Goal: Information Seeking & Learning: Learn about a topic

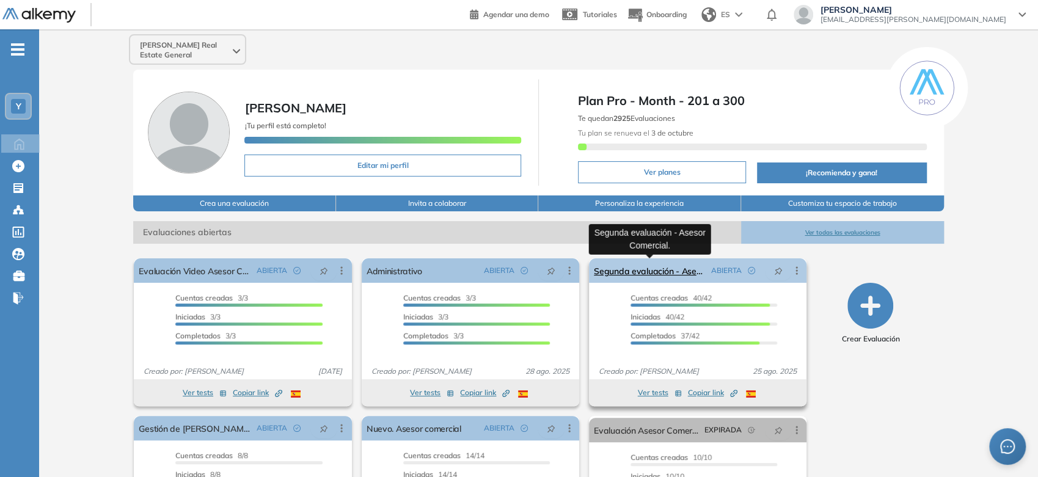
click at [662, 271] on link "Segunda evaluación - Asesor Comercial." at bounding box center [650, 270] width 112 height 24
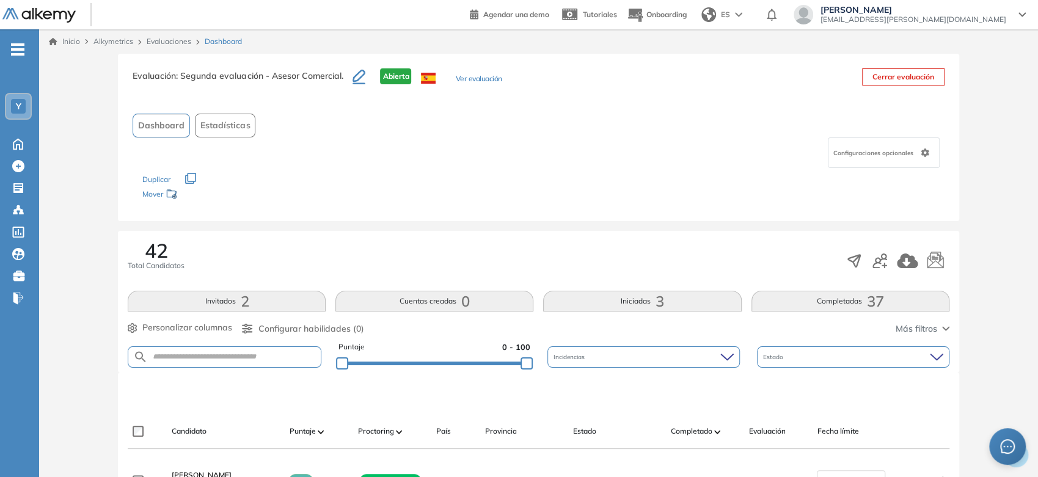
click at [72, 39] on link "Inicio" at bounding box center [64, 41] width 31 height 11
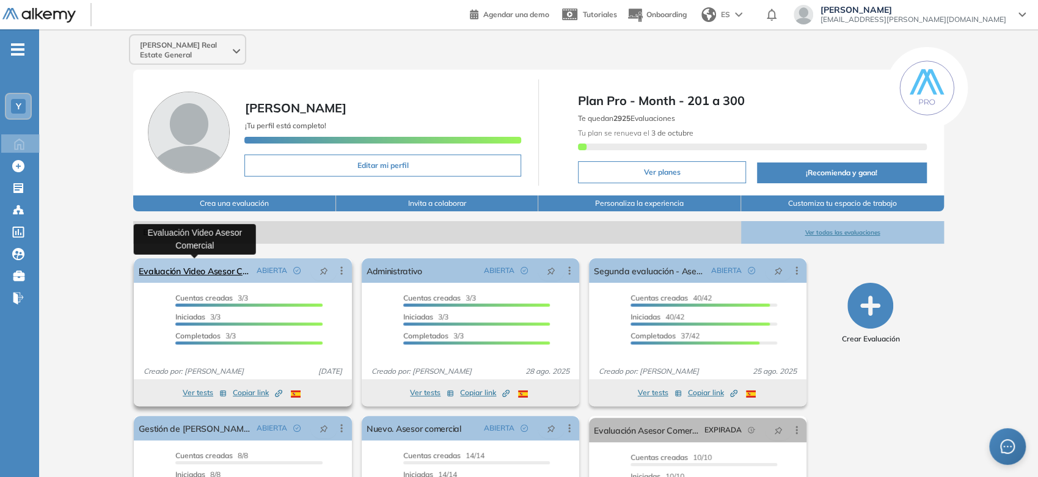
click at [226, 278] on link "Evaluación Video Asesor Comercial" at bounding box center [195, 270] width 112 height 24
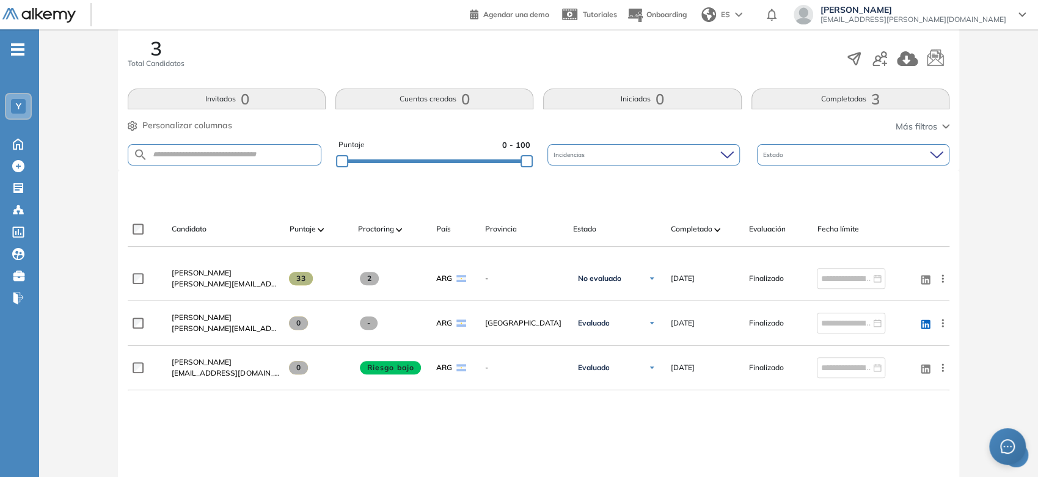
scroll to position [203, 0]
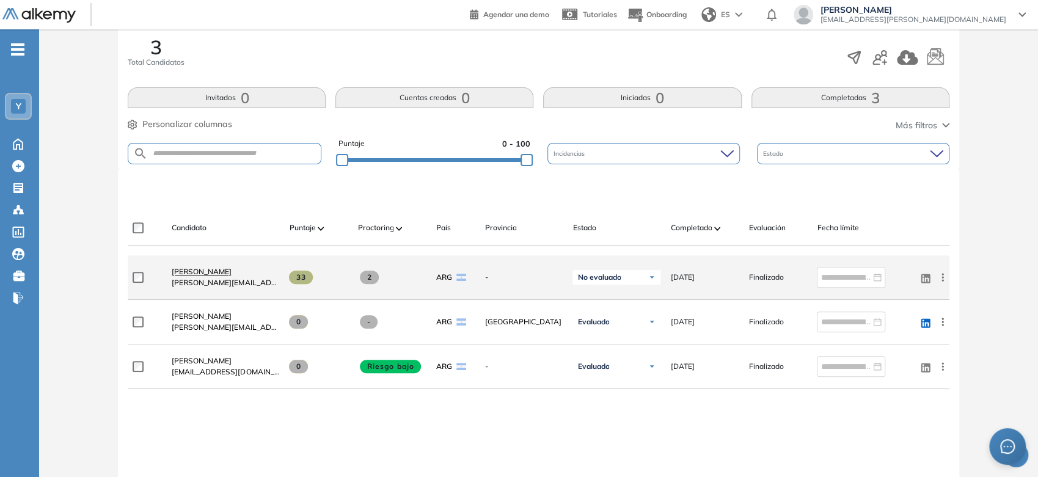
click at [211, 274] on span "[PERSON_NAME]" at bounding box center [202, 271] width 60 height 9
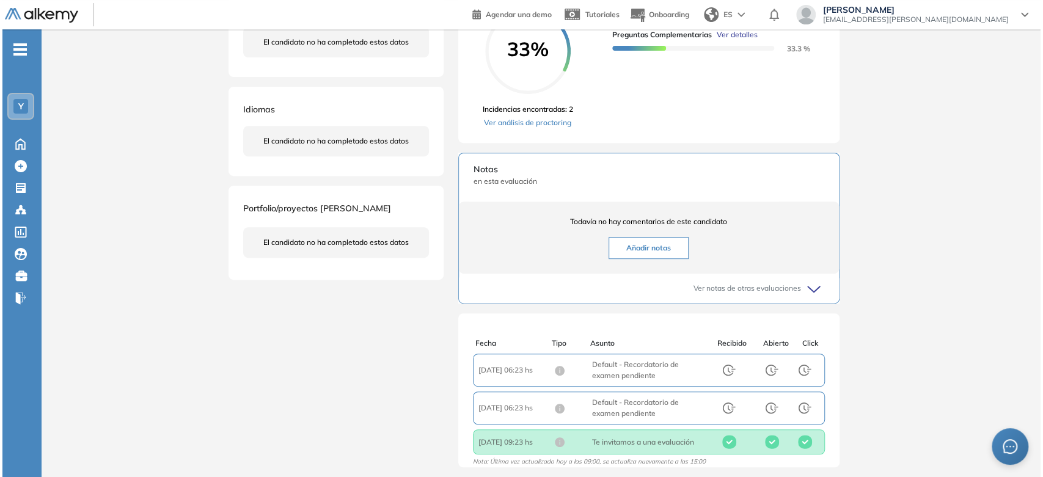
scroll to position [151, 0]
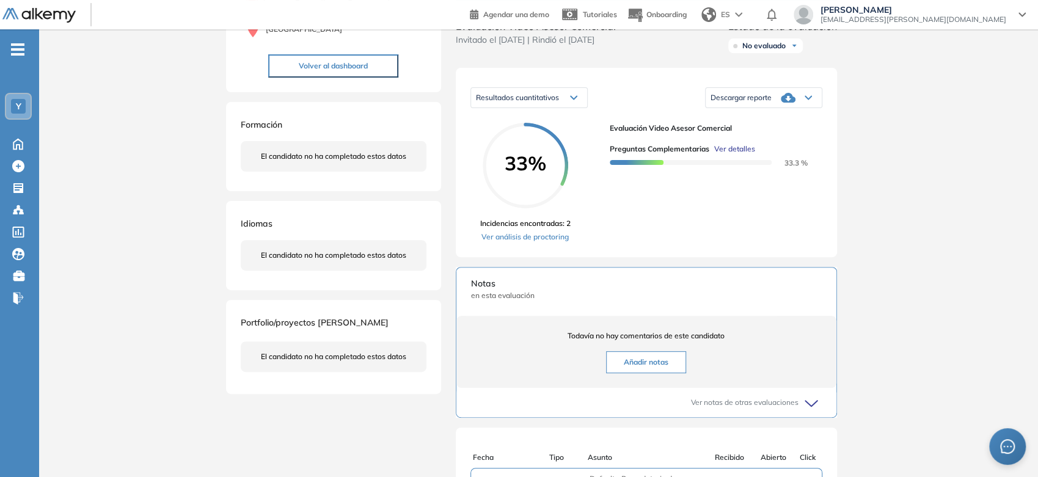
click at [729, 155] on span "Ver detalles" at bounding box center [734, 149] width 41 height 11
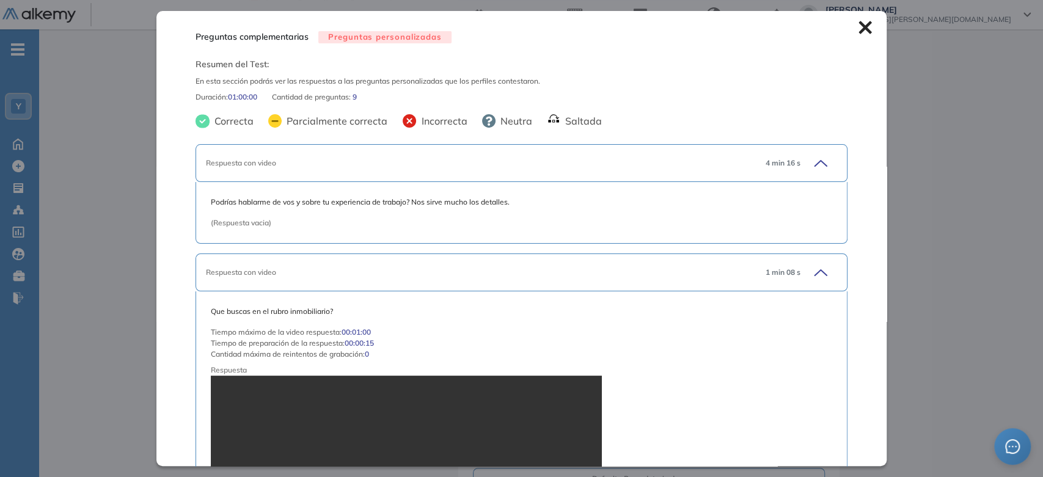
click at [810, 166] on icon at bounding box center [818, 163] width 17 height 17
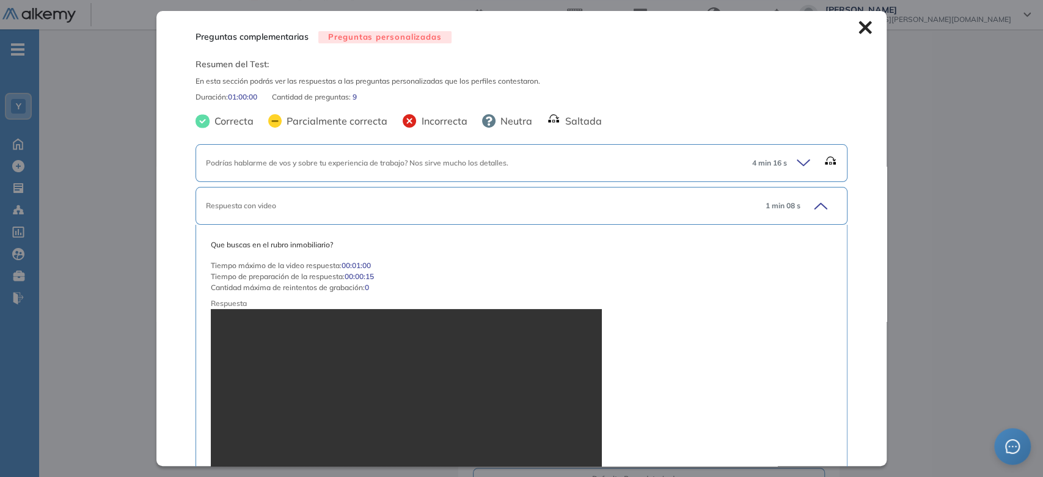
drag, startPoint x: 806, startPoint y: 166, endPoint x: 803, endPoint y: 160, distance: 6.6
click at [803, 160] on icon at bounding box center [805, 163] width 17 height 17
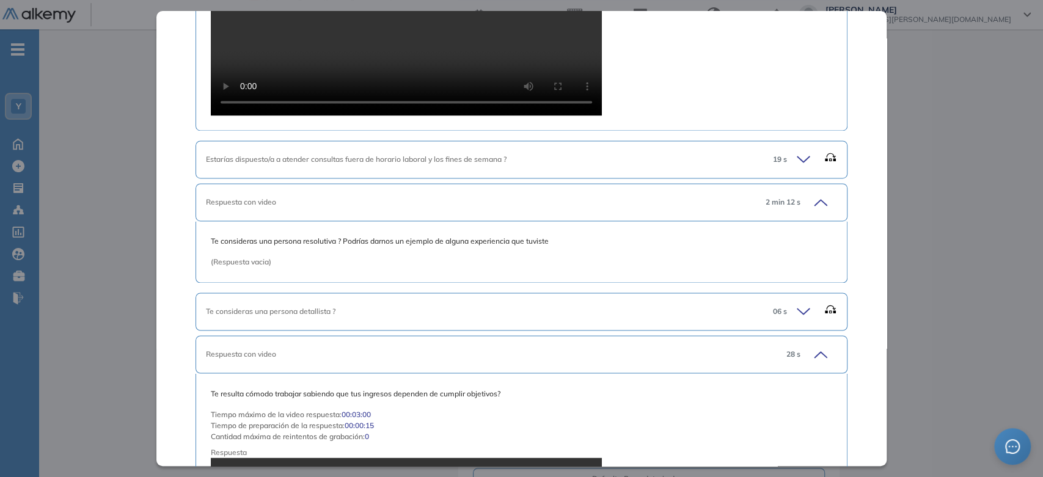
scroll to position [1290, 0]
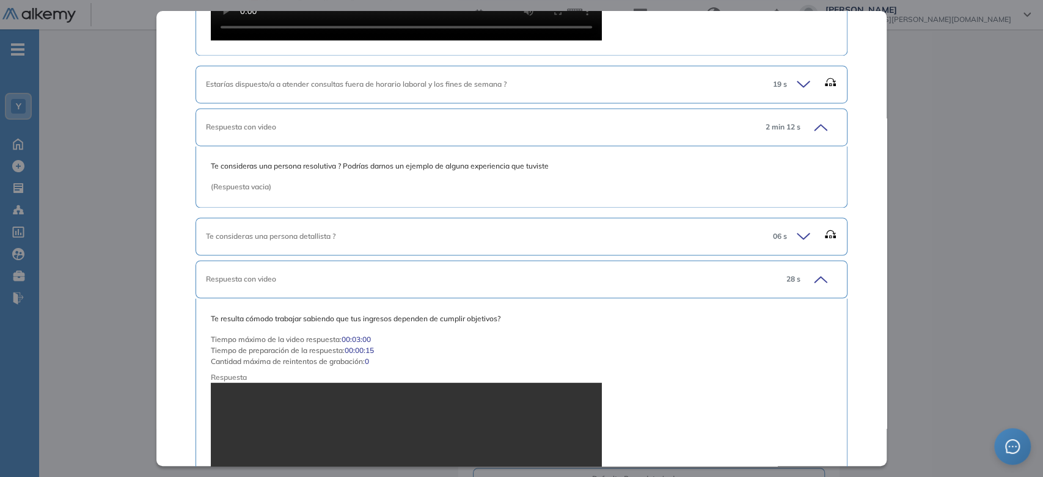
click at [798, 80] on icon at bounding box center [805, 84] width 17 height 17
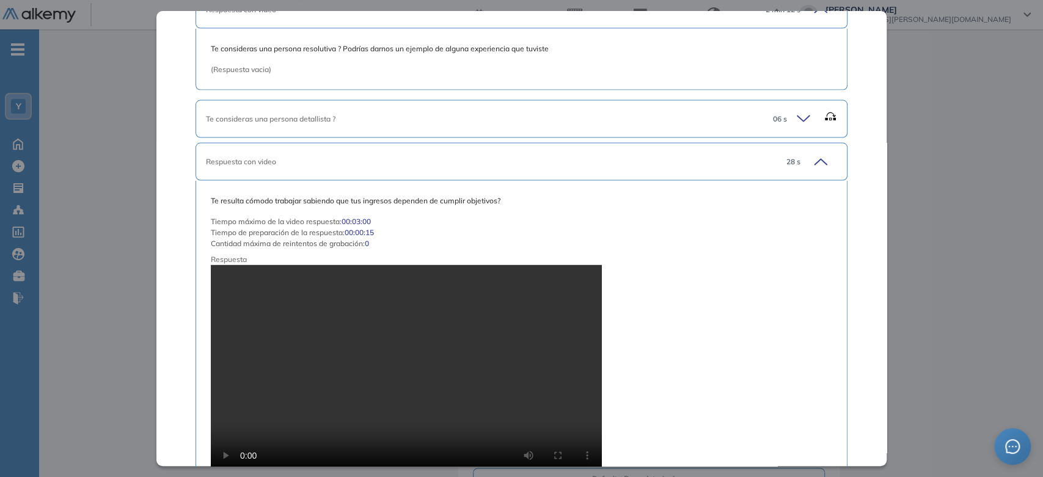
scroll to position [1493, 0]
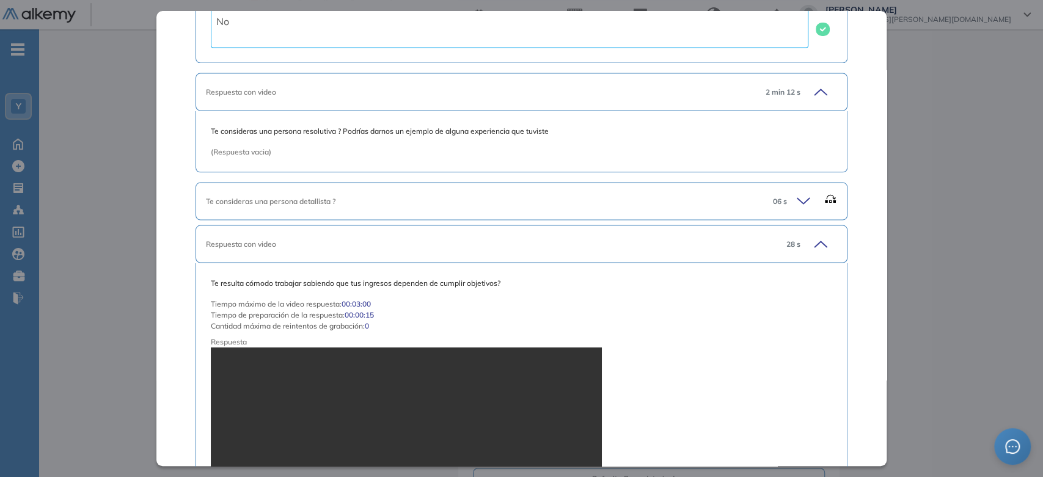
click at [797, 197] on icon at bounding box center [805, 200] width 17 height 17
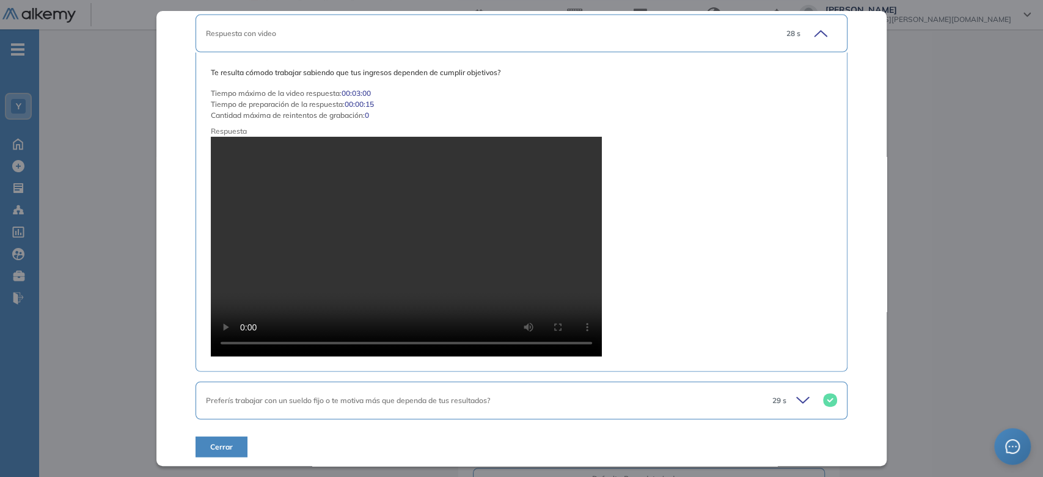
scroll to position [1873, 0]
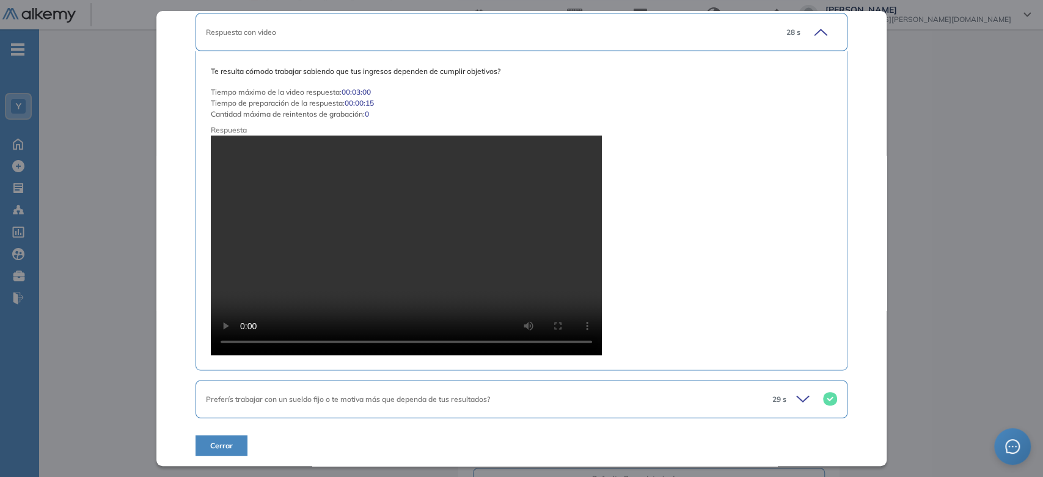
click at [796, 397] on icon at bounding box center [804, 399] width 17 height 17
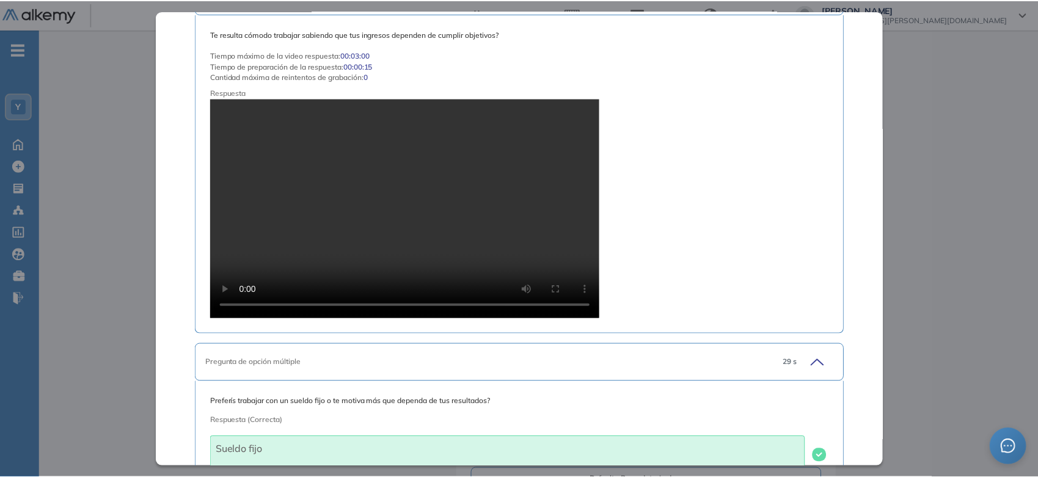
scroll to position [1905, 0]
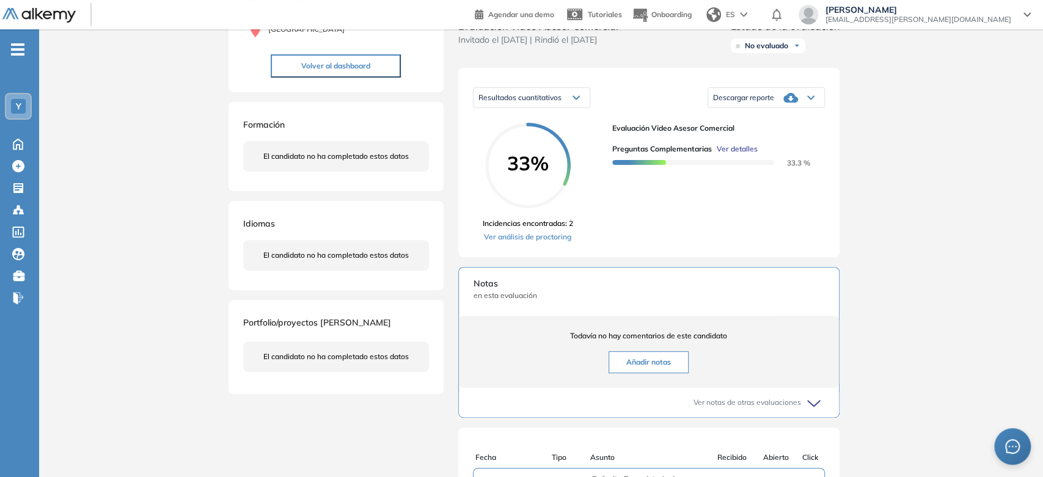
click at [1030, 109] on div "Inicio Alkymetrics Evaluaciones Dashboard Candidato Preguntas complementarias P…" at bounding box center [541, 273] width 1004 height 791
click at [48, 18] on img at bounding box center [38, 15] width 73 height 15
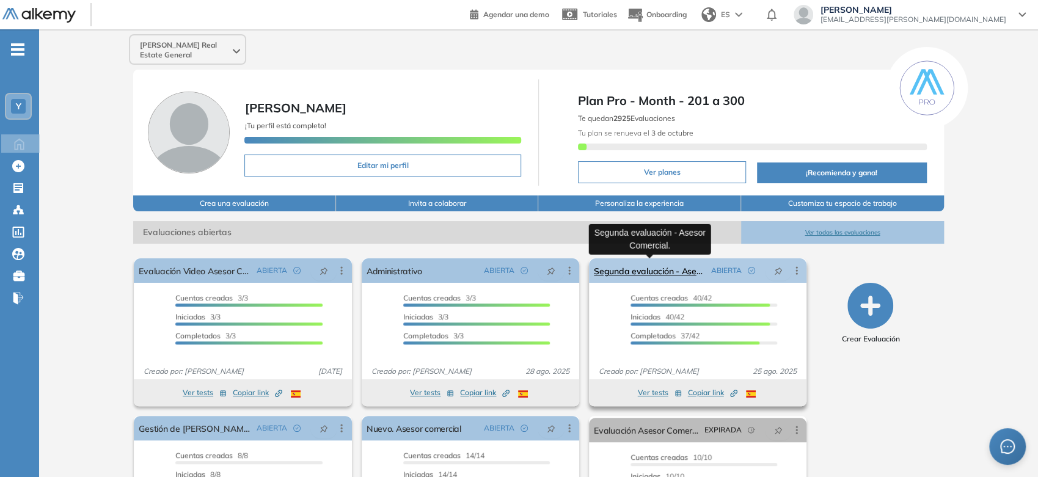
click at [652, 272] on link "Segunda evaluación - Asesor Comercial." at bounding box center [650, 270] width 112 height 24
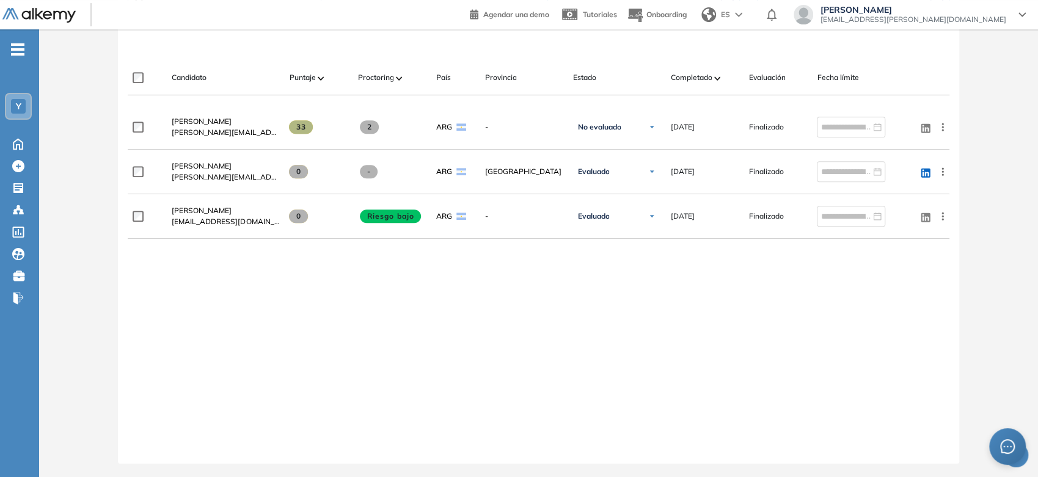
scroll to position [82, 0]
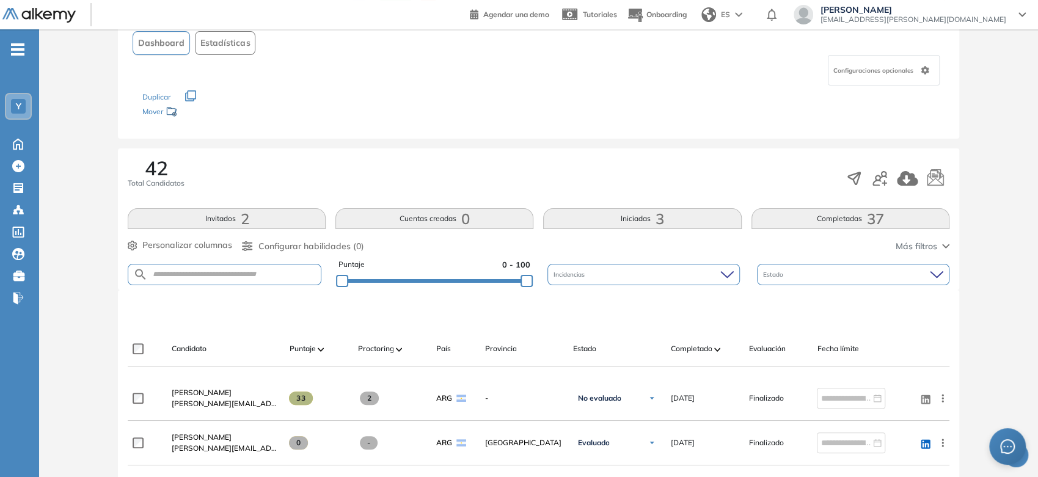
click at [816, 210] on button "Completadas 37" at bounding box center [851, 218] width 198 height 21
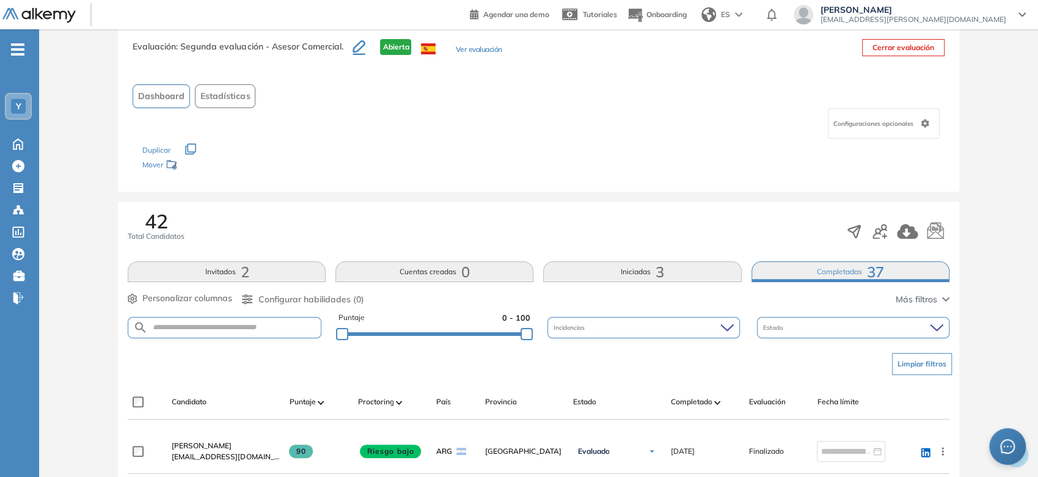
scroll to position [0, 0]
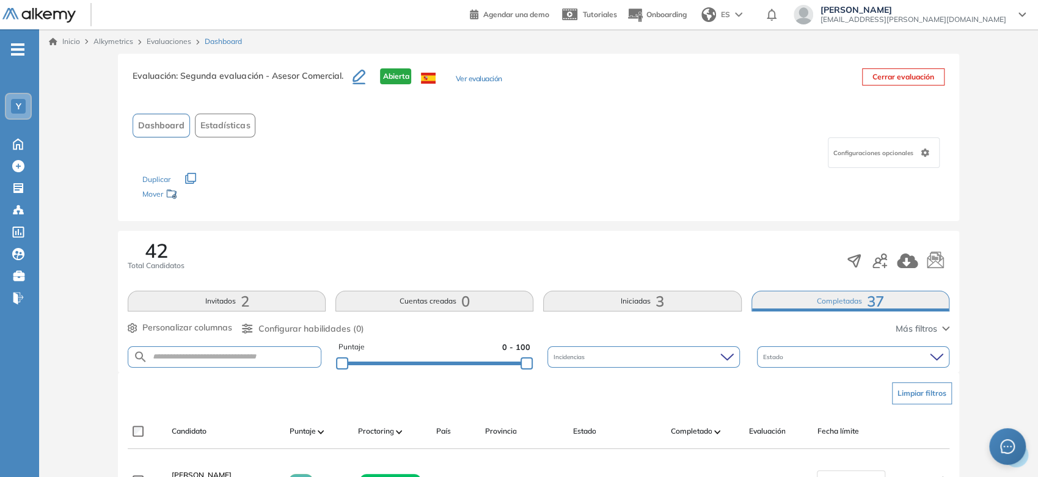
drag, startPoint x: 641, startPoint y: 396, endPoint x: 603, endPoint y: 229, distance: 171.6
click at [254, 298] on button "Invitados 2" at bounding box center [227, 301] width 198 height 21
drag, startPoint x: 235, startPoint y: 315, endPoint x: 237, endPoint y: 67, distance: 247.5
click at [159, 45] on link "Evaluaciones" at bounding box center [169, 41] width 45 height 9
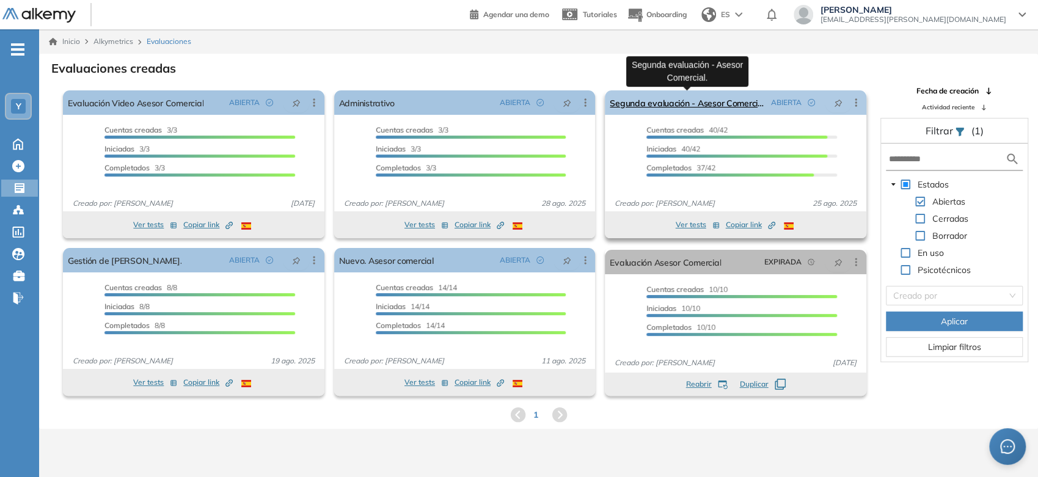
click at [681, 98] on link "Segunda evaluación - Asesor Comercial." at bounding box center [688, 102] width 156 height 24
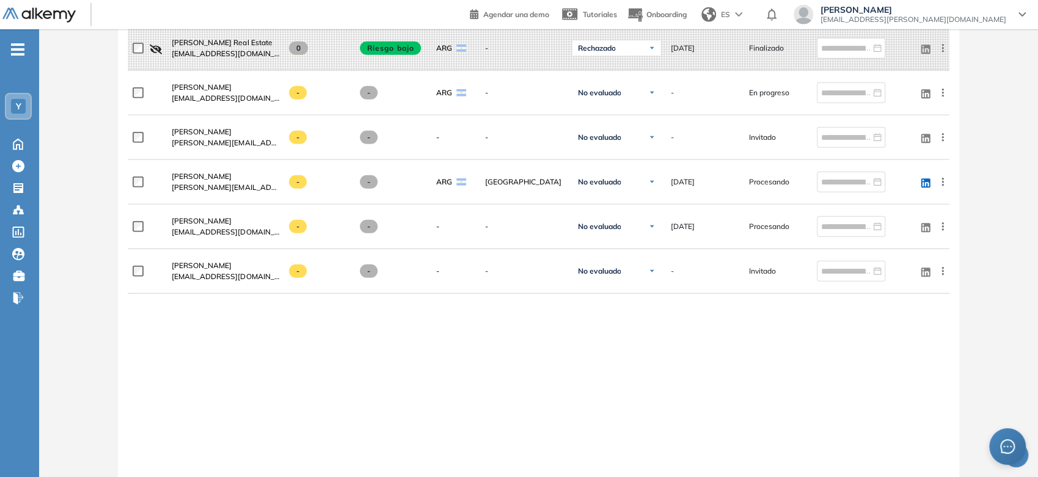
scroll to position [1955, 0]
